Goal: Information Seeking & Learning: Understand process/instructions

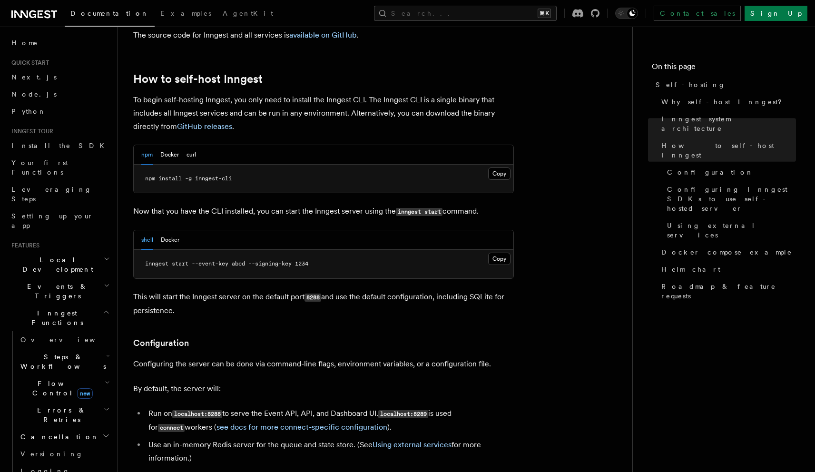
scroll to position [926, 0]
click at [238, 290] on p "This will start the Inngest server on the default port 8288 and use the default…" at bounding box center [323, 303] width 381 height 27
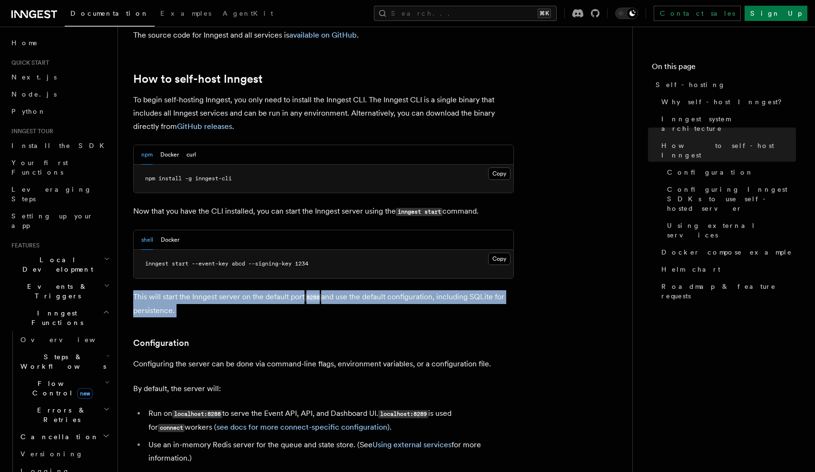
click at [238, 290] on p "This will start the Inngest server on the default port 8288 and use the default…" at bounding box center [323, 303] width 381 height 27
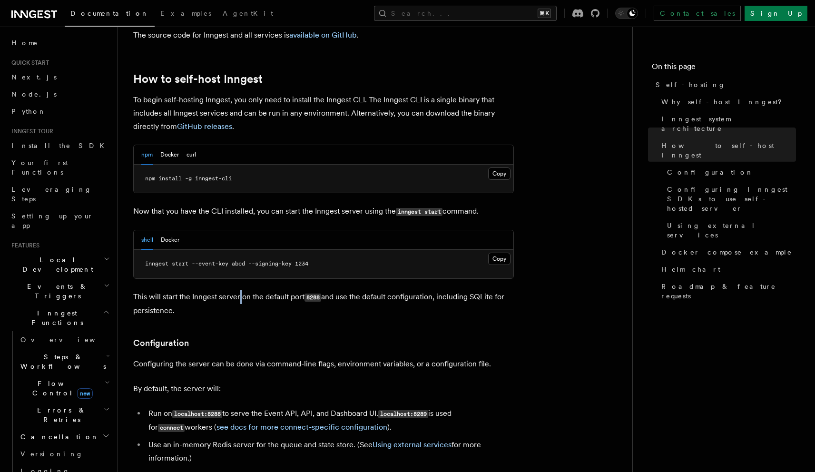
click at [238, 290] on p "This will start the Inngest server on the default port 8288 and use the default…" at bounding box center [323, 303] width 381 height 27
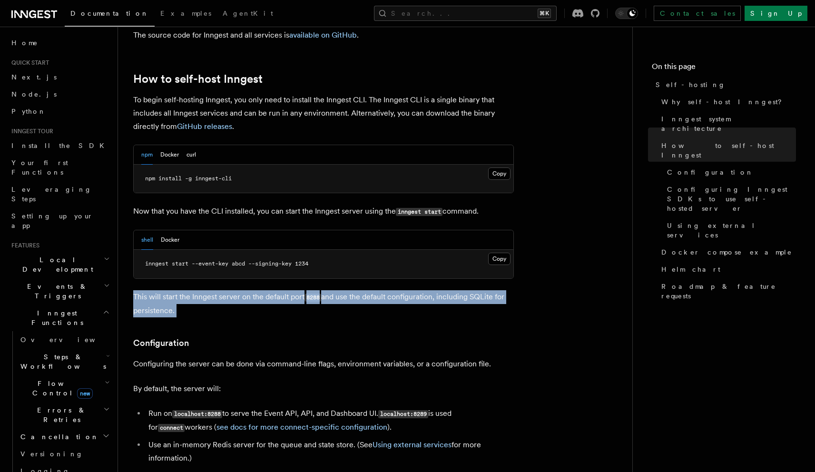
click at [238, 290] on p "This will start the Inngest server on the default port 8288 and use the default…" at bounding box center [323, 303] width 381 height 27
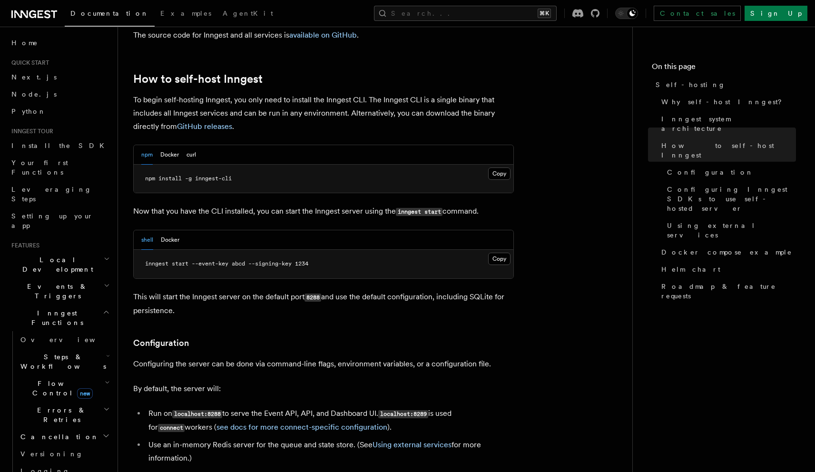
click at [223, 358] on p "Configuring the server can be done via command-line flags, environment variable…" at bounding box center [323, 364] width 381 height 13
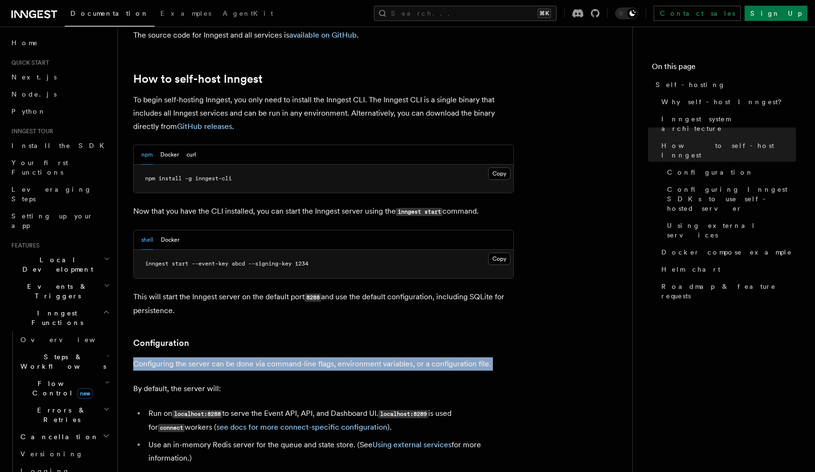
click at [223, 358] on p "Configuring the server can be done via command-line flags, environment variable…" at bounding box center [323, 364] width 381 height 13
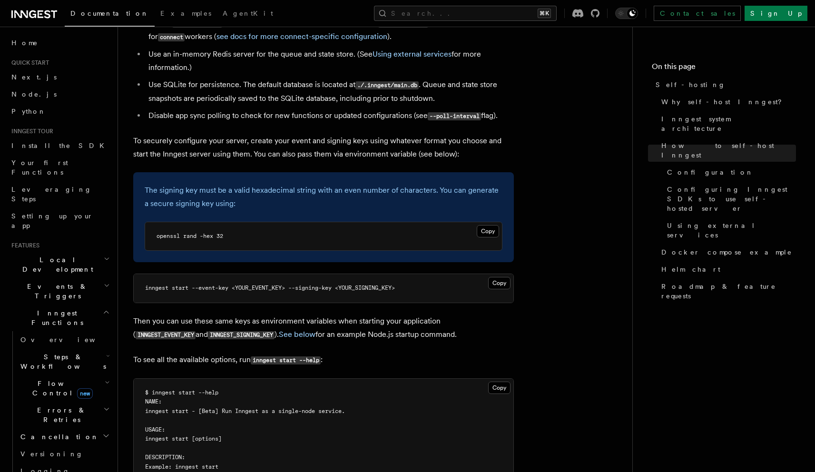
scroll to position [1319, 0]
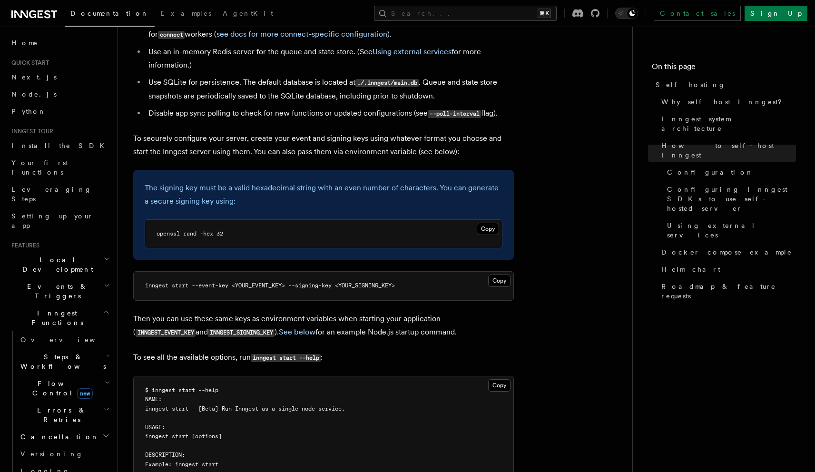
click at [338, 312] on p "Then you can use these same keys as environment variables when starting your ap…" at bounding box center [323, 325] width 381 height 27
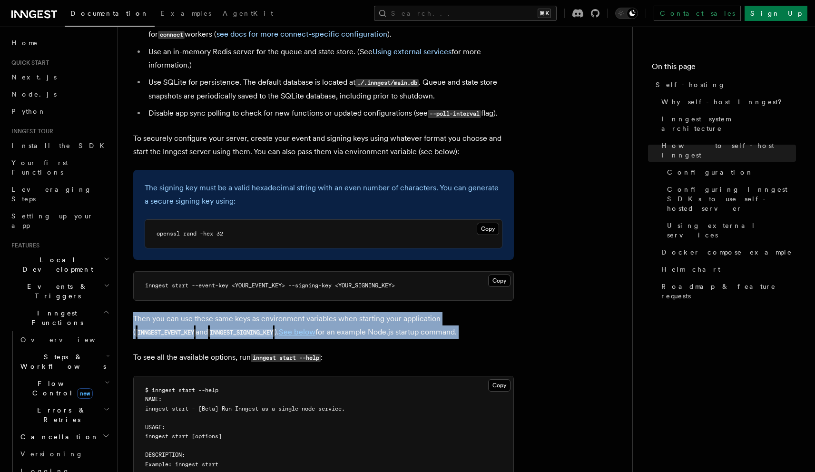
click at [338, 312] on p "Then you can use these same keys as environment variables when starting your ap…" at bounding box center [323, 325] width 381 height 27
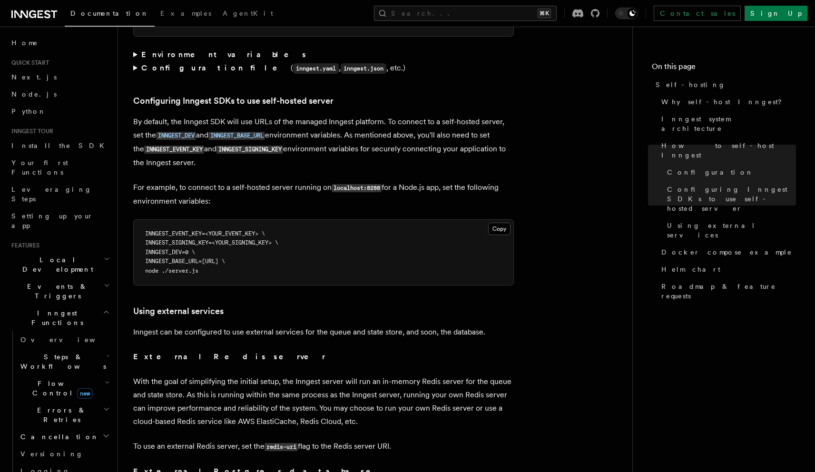
scroll to position [2014, 0]
drag, startPoint x: 175, startPoint y: 232, endPoint x: 155, endPoint y: 237, distance: 20.6
click at [175, 248] on span "INNGEST_DEV=0 \" at bounding box center [170, 251] width 50 height 7
click at [151, 248] on span "INNGEST_DEV=0 \" at bounding box center [170, 251] width 50 height 7
drag, startPoint x: 150, startPoint y: 236, endPoint x: 197, endPoint y: 236, distance: 46.7
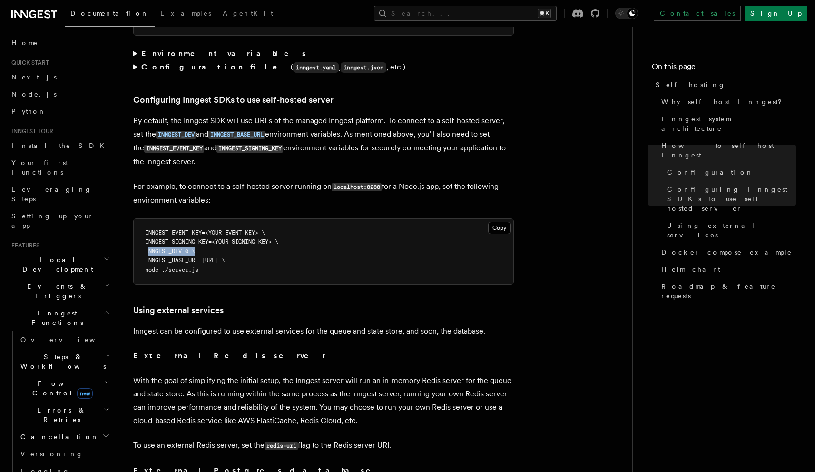
click at [195, 248] on span "INNGEST_DEV=0 \" at bounding box center [170, 251] width 50 height 7
click at [203, 239] on pre "INNGEST_EVENT_KEY=<YOUR_EVENT_KEY> \ INNGEST_SIGNING_KEY=<YOUR_SIGNING_KEY> \ I…" at bounding box center [324, 252] width 380 height 66
drag, startPoint x: 153, startPoint y: 235, endPoint x: 196, endPoint y: 232, distance: 42.9
click at [195, 248] on span "INNGEST_DEV=0 \" at bounding box center [170, 251] width 50 height 7
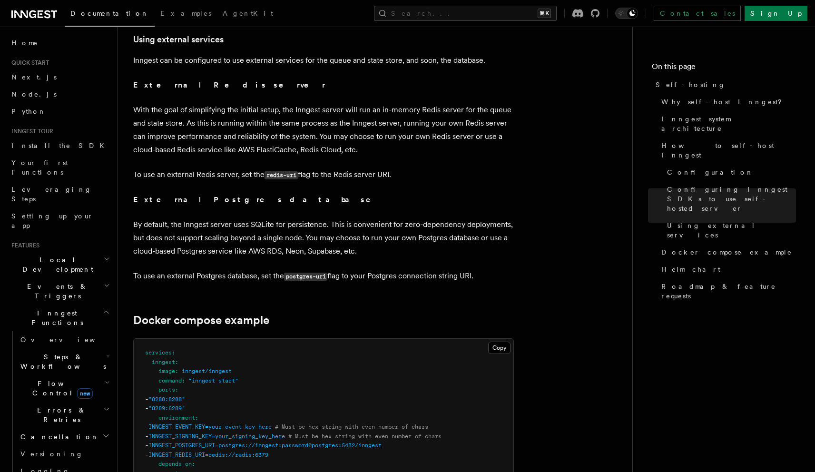
scroll to position [2245, 0]
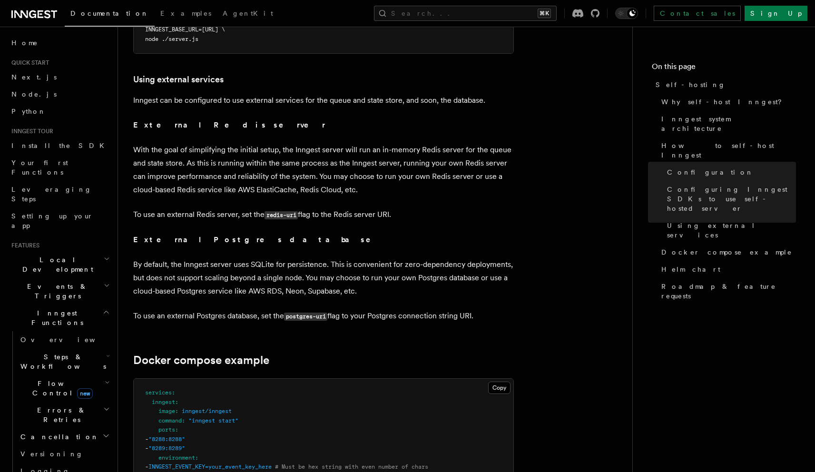
click at [250, 262] on p "By default, the Inngest server uses SQLite for persistence. This is convenient …" at bounding box center [323, 278] width 381 height 40
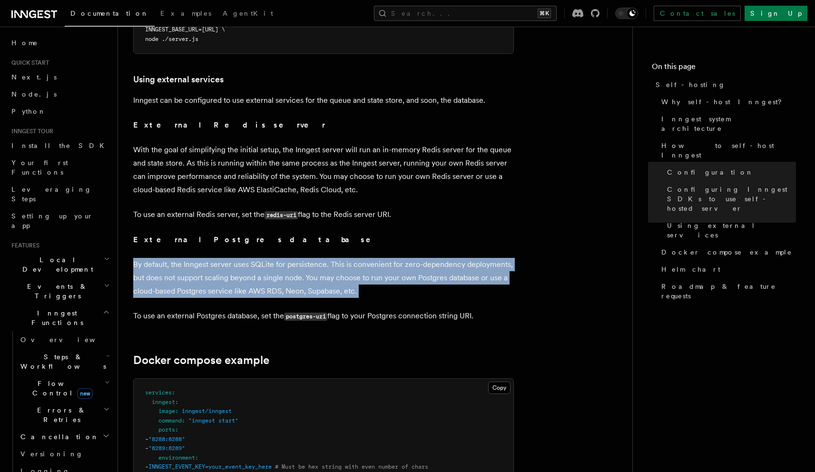
click at [250, 262] on p "By default, the Inngest server uses SQLite for persistence. This is convenient …" at bounding box center [323, 278] width 381 height 40
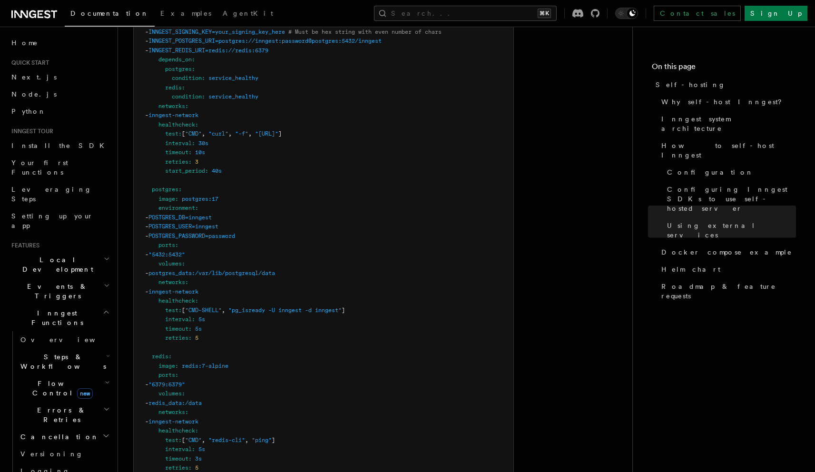
scroll to position [2598, 0]
